Goal: Transaction & Acquisition: Purchase product/service

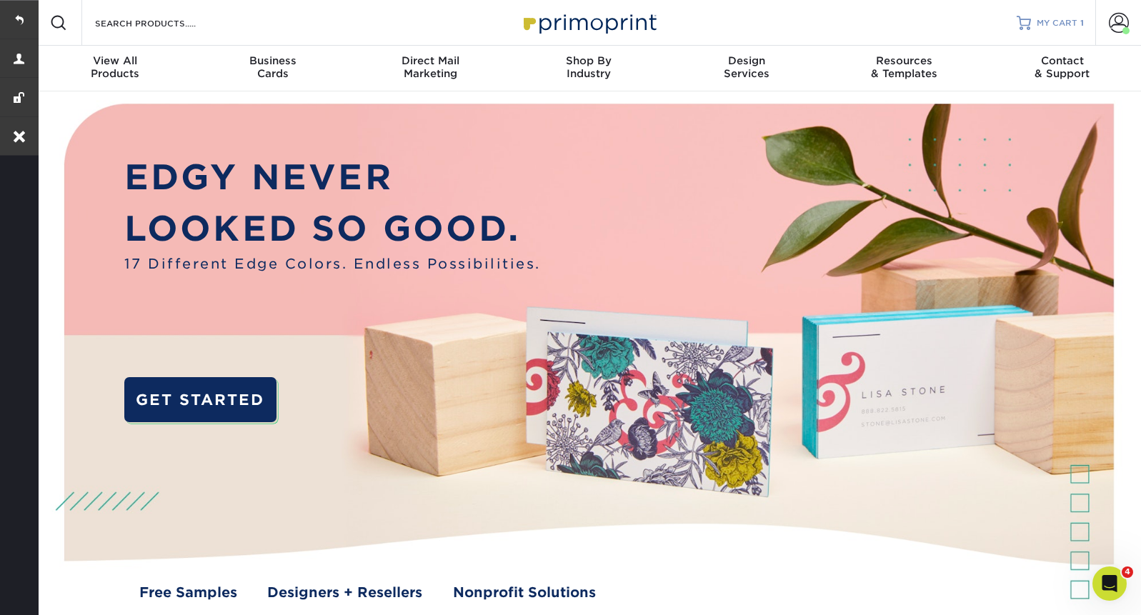
click at [1065, 18] on span "MY CART" at bounding box center [1057, 23] width 41 height 12
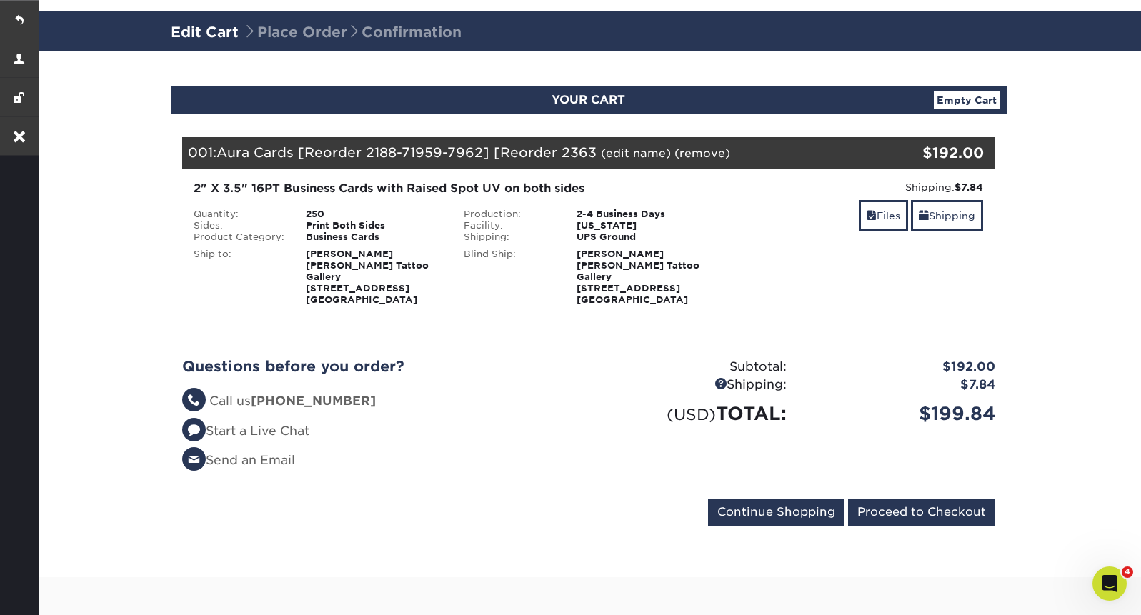
scroll to position [96, 0]
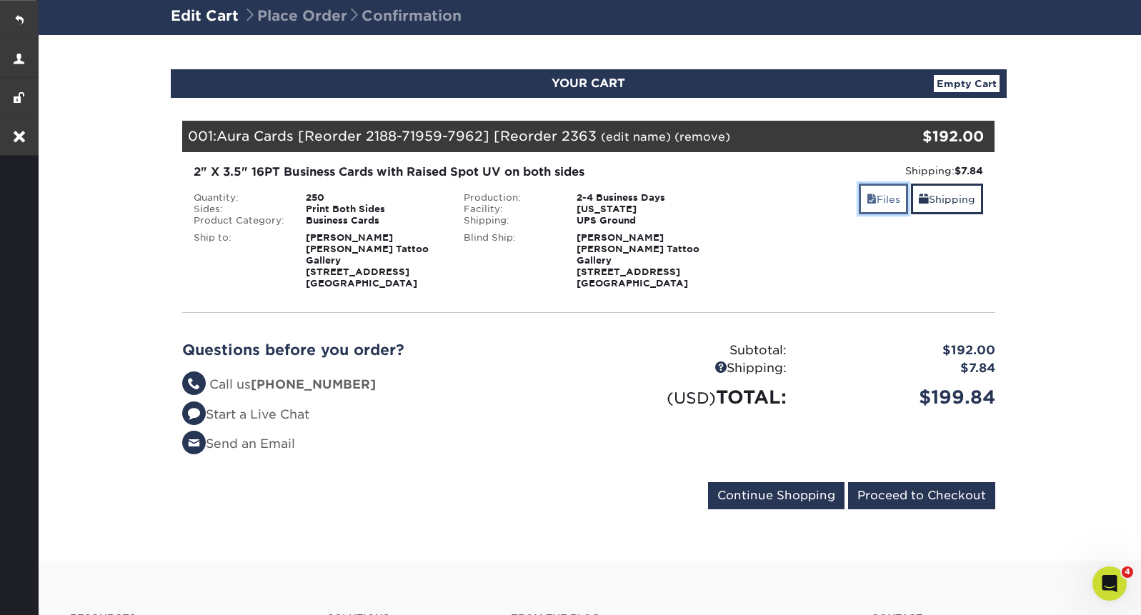
click at [870, 204] on span at bounding box center [872, 199] width 10 height 11
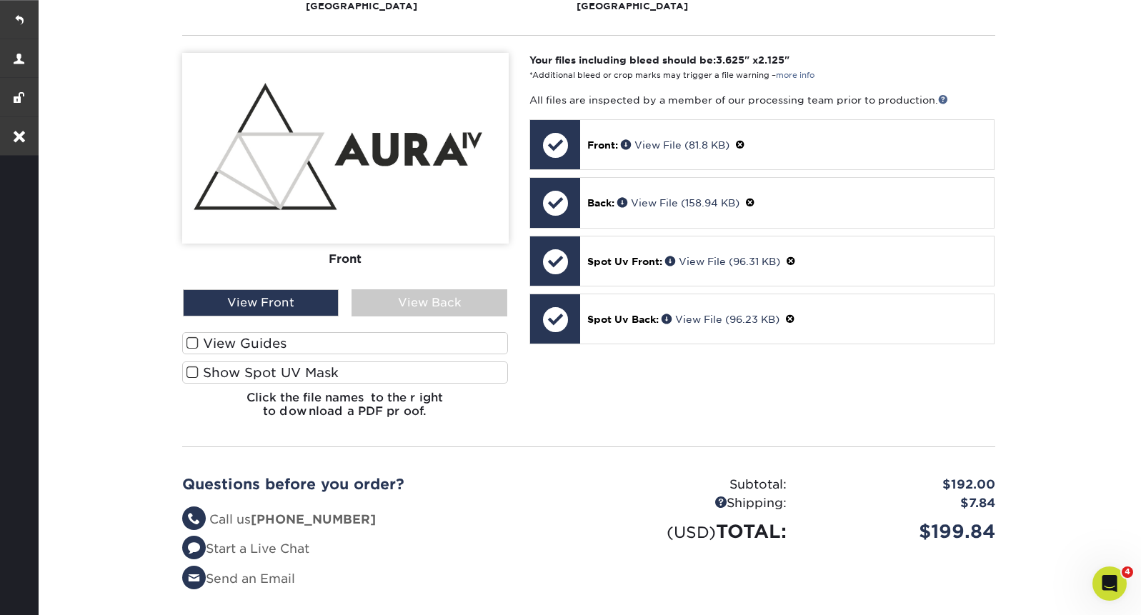
scroll to position [376, 0]
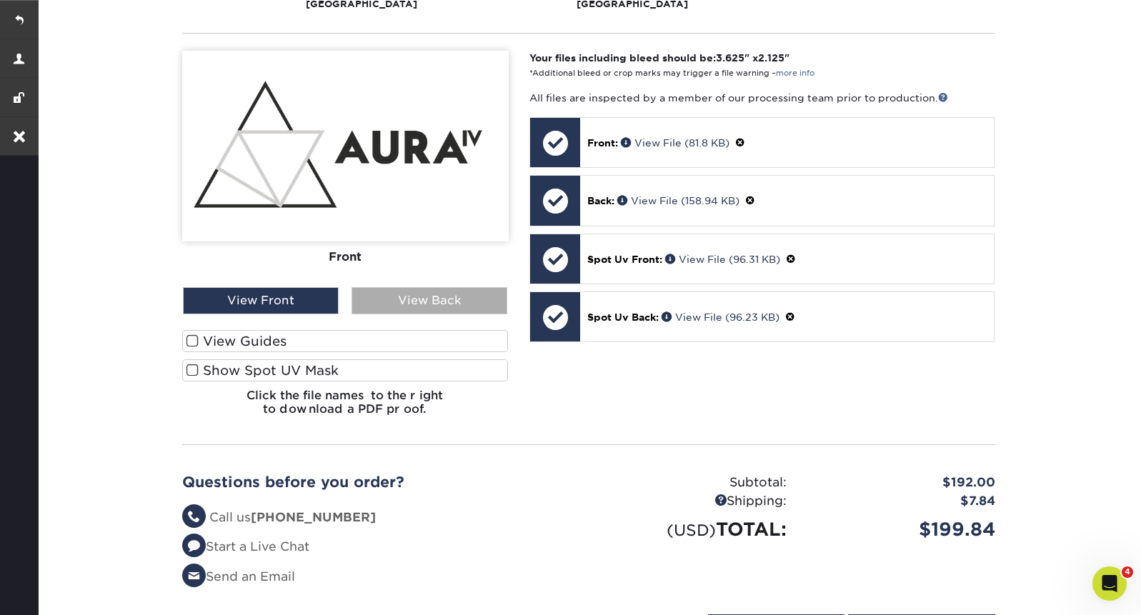
click at [438, 288] on div "View Back" at bounding box center [430, 300] width 156 height 27
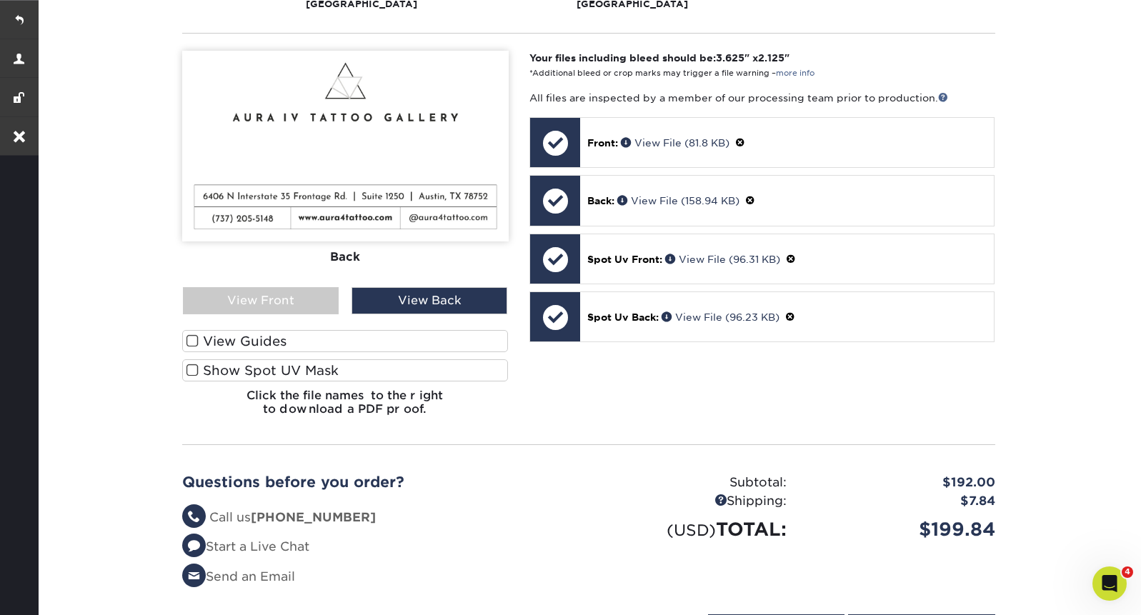
click at [188, 334] on span at bounding box center [193, 341] width 12 height 14
click at [0, 0] on input "View Guides" at bounding box center [0, 0] width 0 height 0
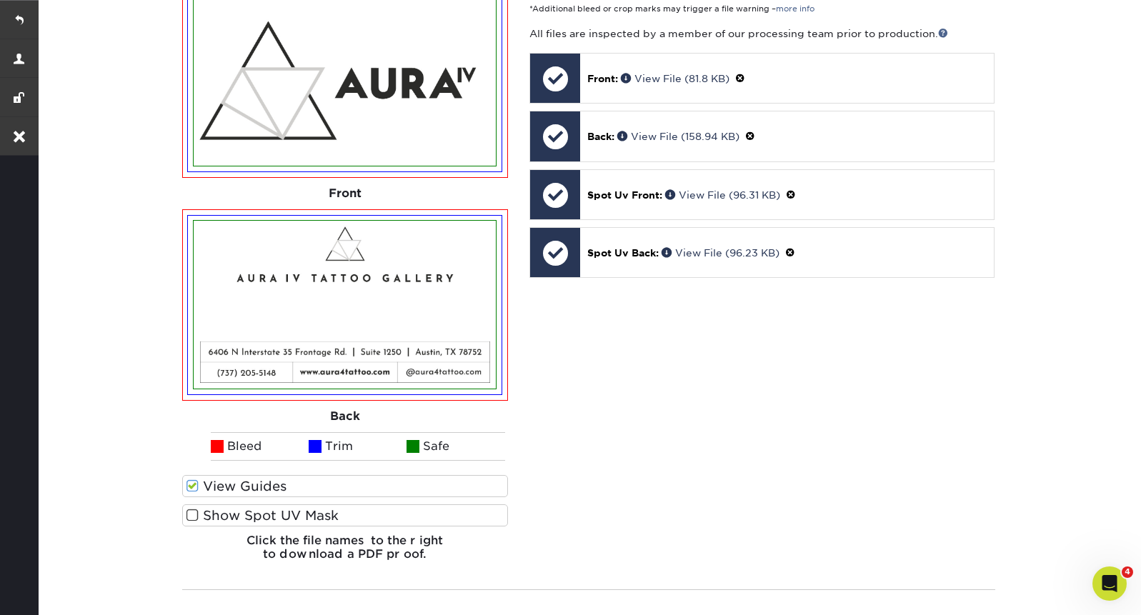
scroll to position [486, 0]
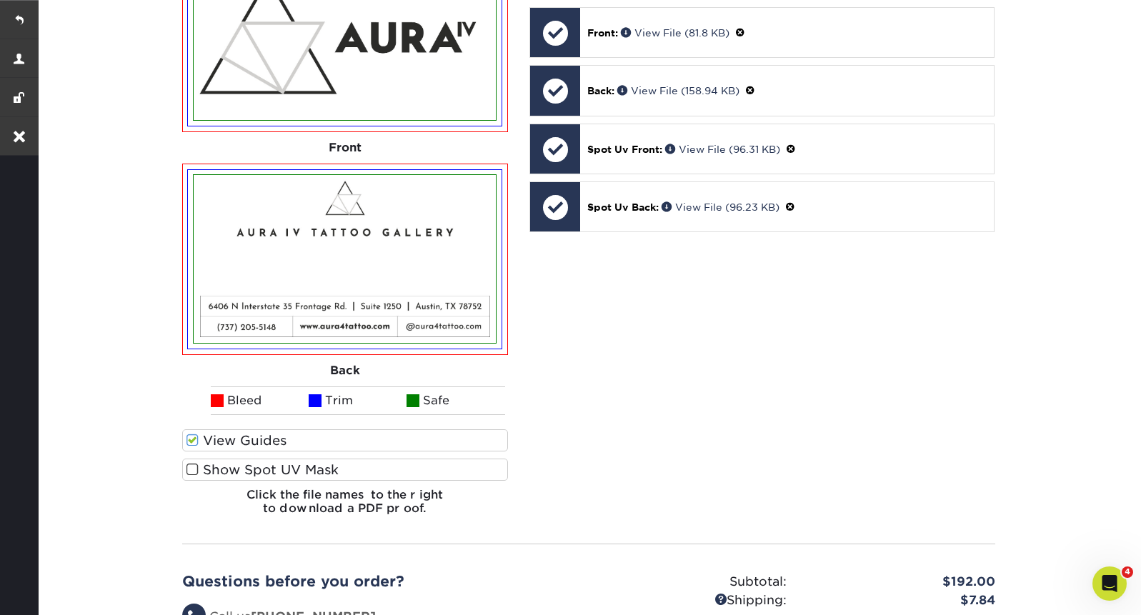
click at [193, 463] on span at bounding box center [193, 470] width 12 height 14
click at [0, 0] on input "Show Spot UV Mask" at bounding box center [0, 0] width 0 height 0
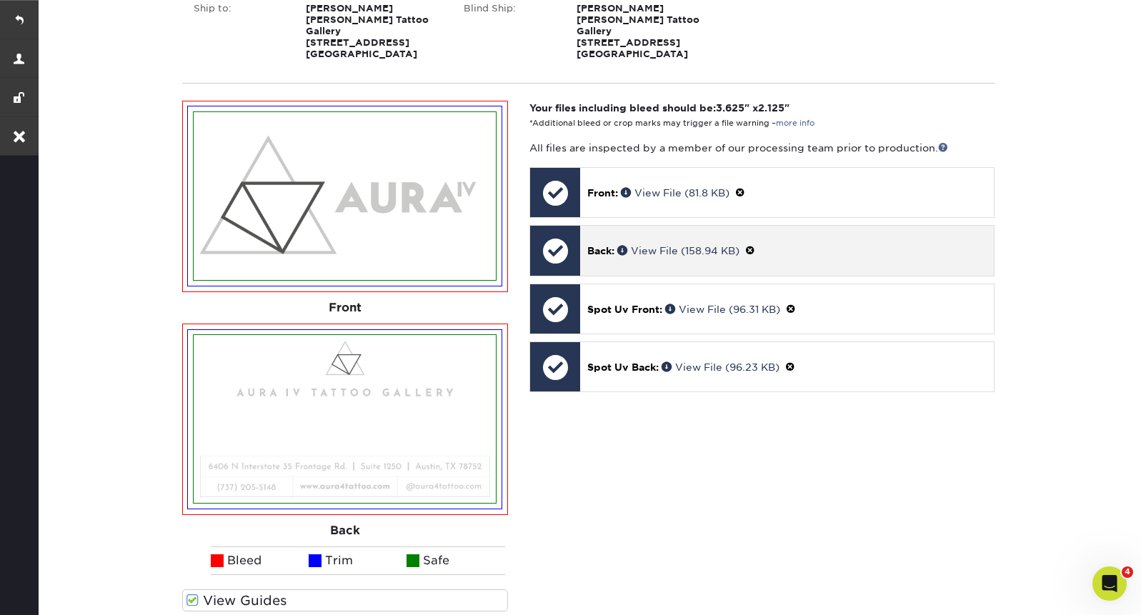
scroll to position [338, 0]
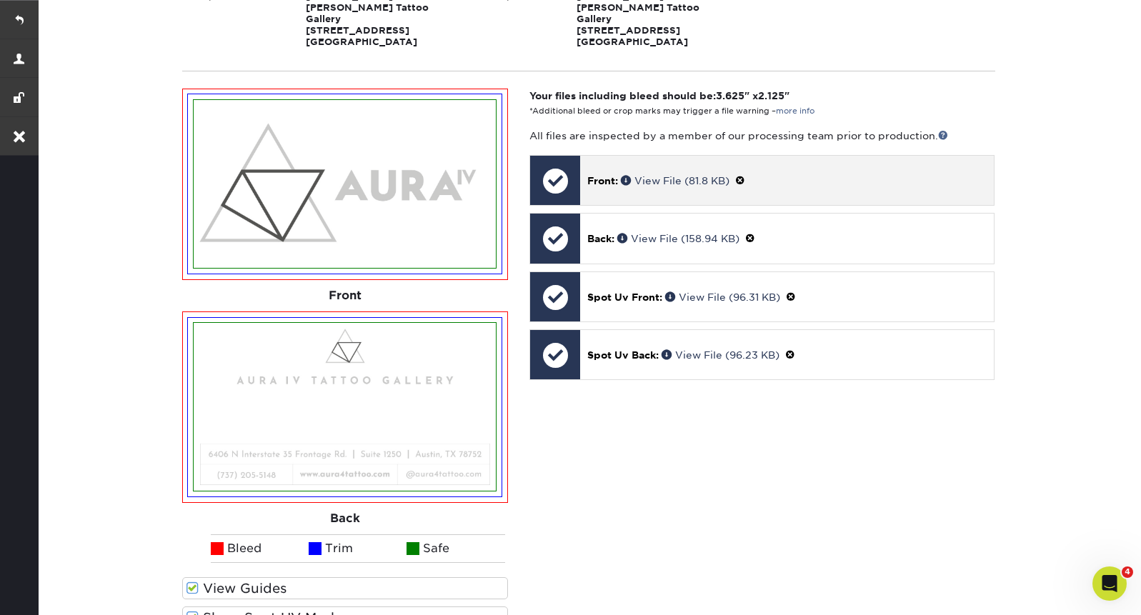
click at [682, 175] on p "Front: View File (81.8 KB)" at bounding box center [788, 180] width 400 height 15
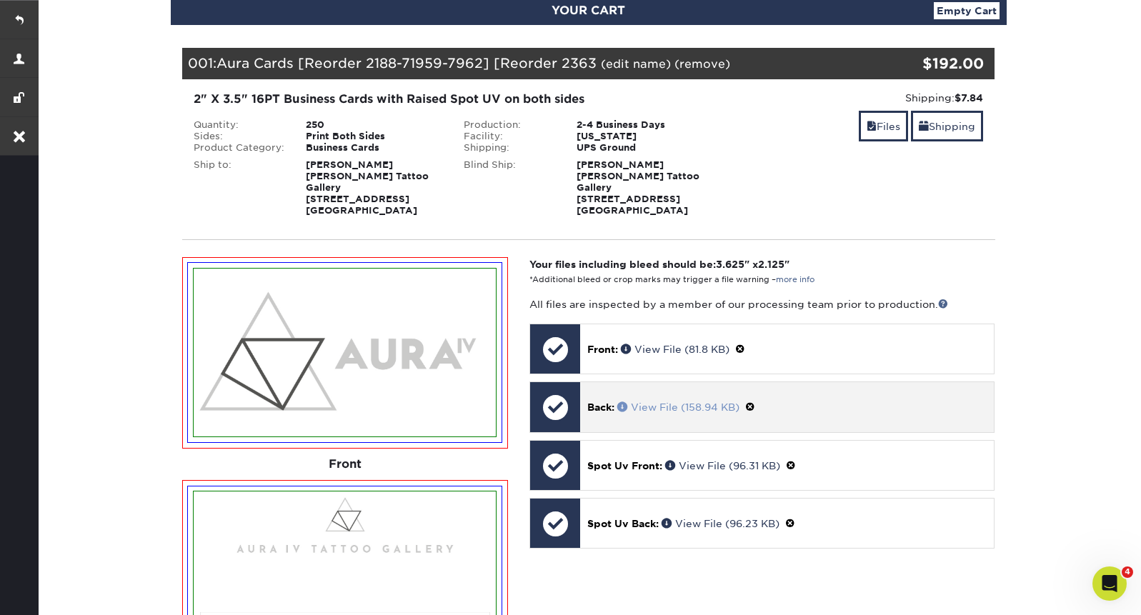
scroll to position [0, 0]
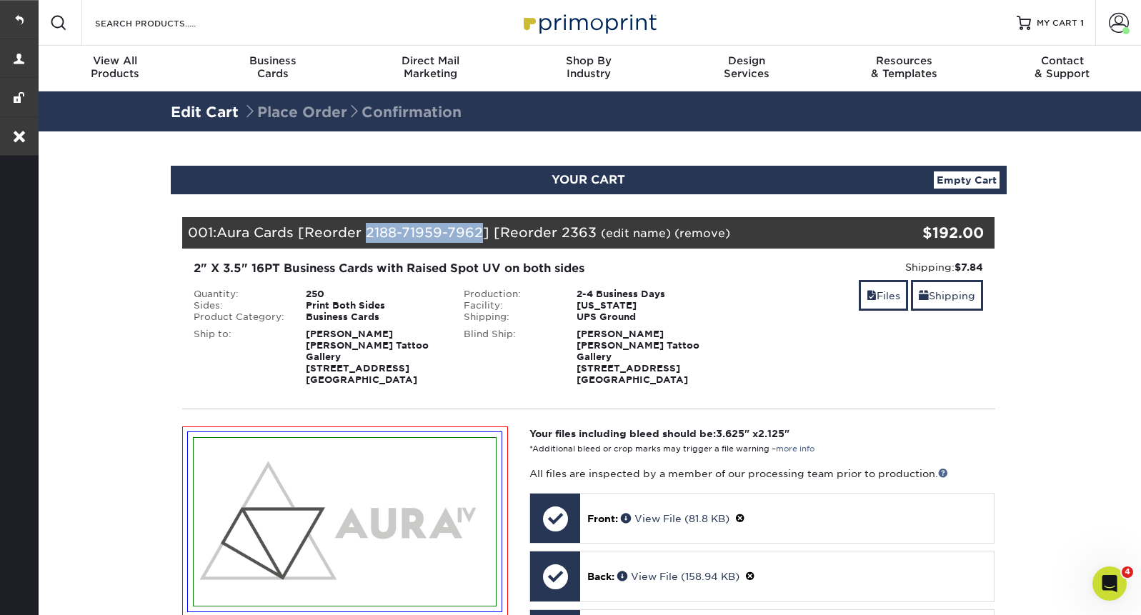
drag, startPoint x: 370, startPoint y: 232, endPoint x: 481, endPoint y: 234, distance: 111.5
click at [481, 234] on span "Aura Cards [Reorder 2188-71959-7962] [Reorder 2363" at bounding box center [407, 232] width 380 height 16
copy span "2188-71959-7962"
click at [18, 22] on link at bounding box center [19, 19] width 39 height 39
